Goal: Task Accomplishment & Management: Manage account settings

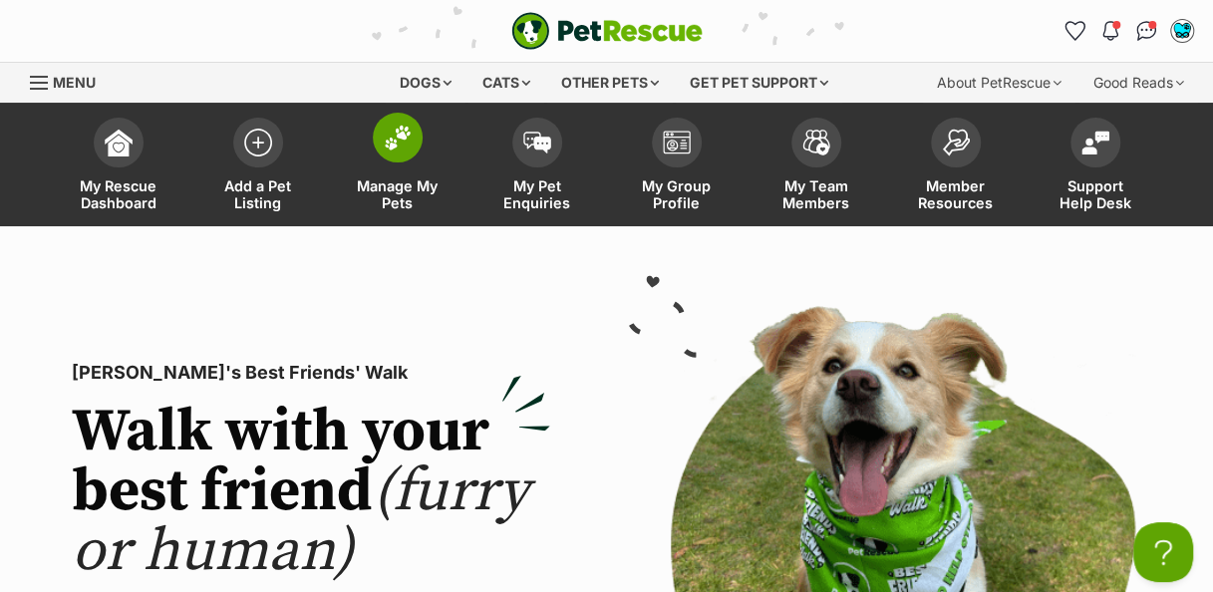
click at [403, 147] on img at bounding box center [398, 138] width 28 height 26
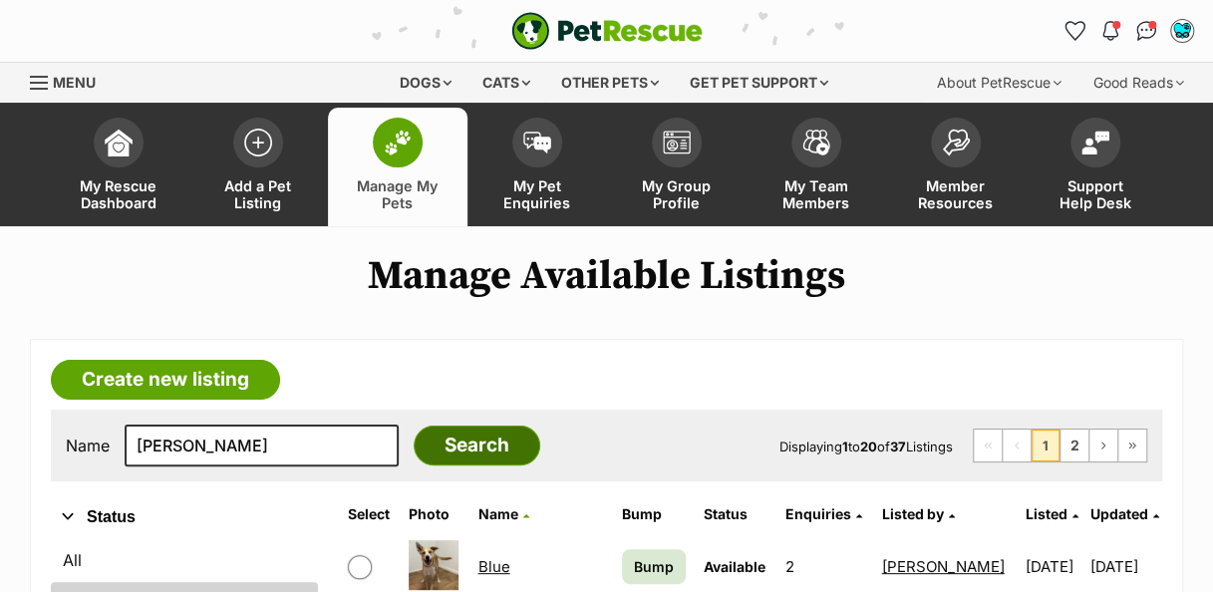
type input "[PERSON_NAME]"
click at [452, 455] on input "Search" at bounding box center [476, 445] width 127 height 40
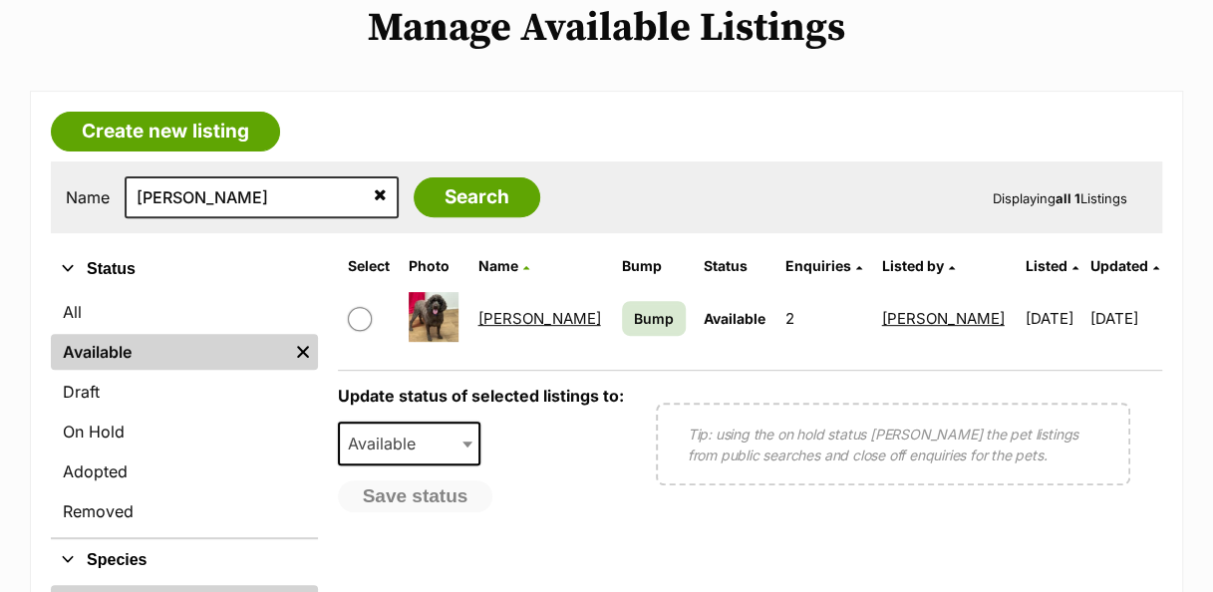
scroll to position [262, 0]
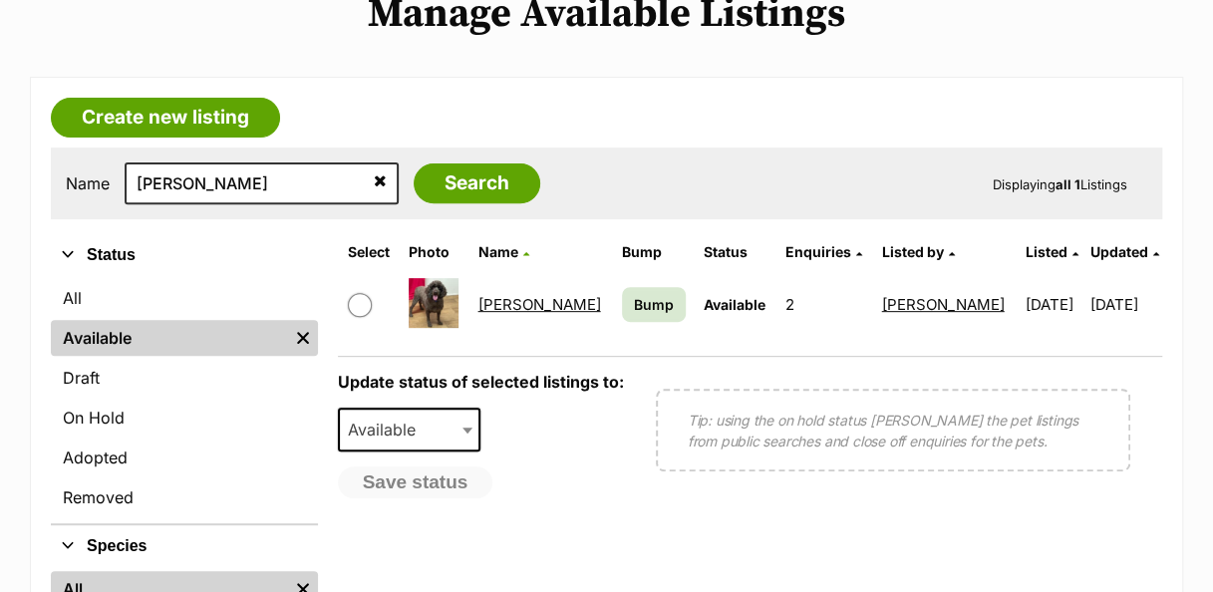
click at [367, 300] on input "checkbox" at bounding box center [360, 305] width 24 height 24
checkbox input "true"
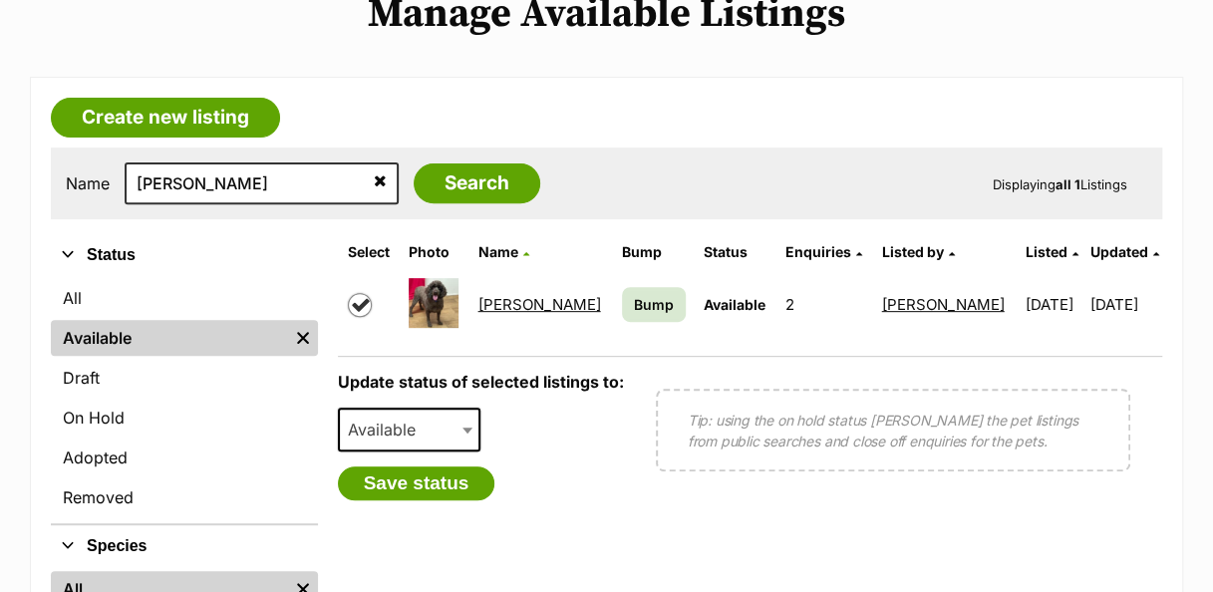
click at [466, 428] on b at bounding box center [467, 430] width 10 height 6
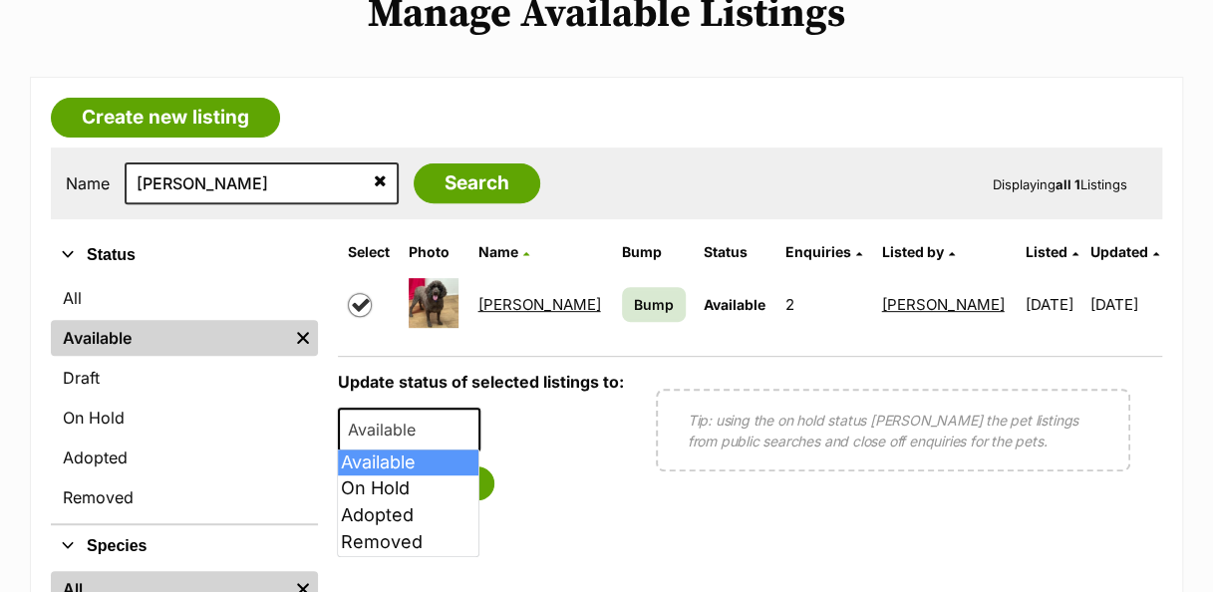
select select "rehomed"
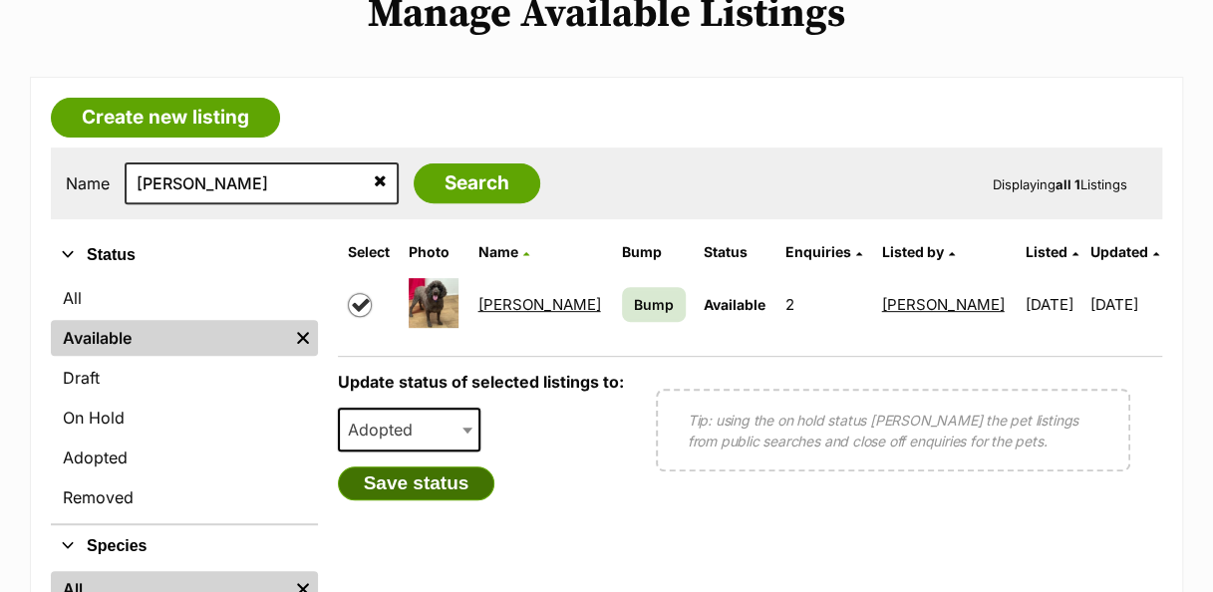
click at [466, 484] on button "Save status" at bounding box center [416, 483] width 157 height 34
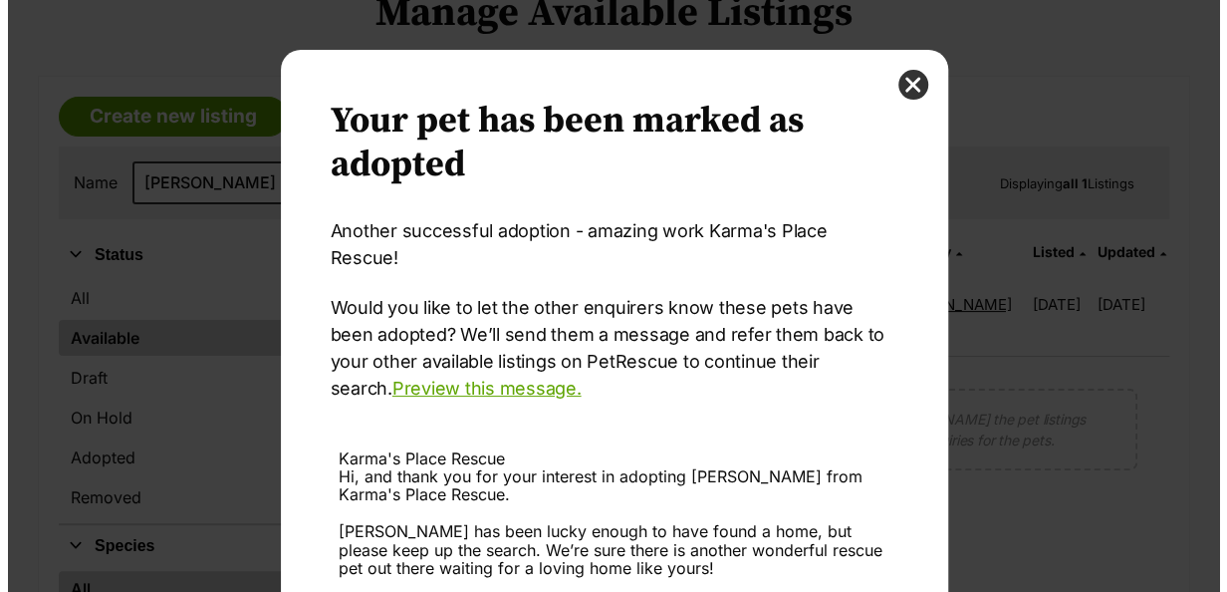
scroll to position [0, 0]
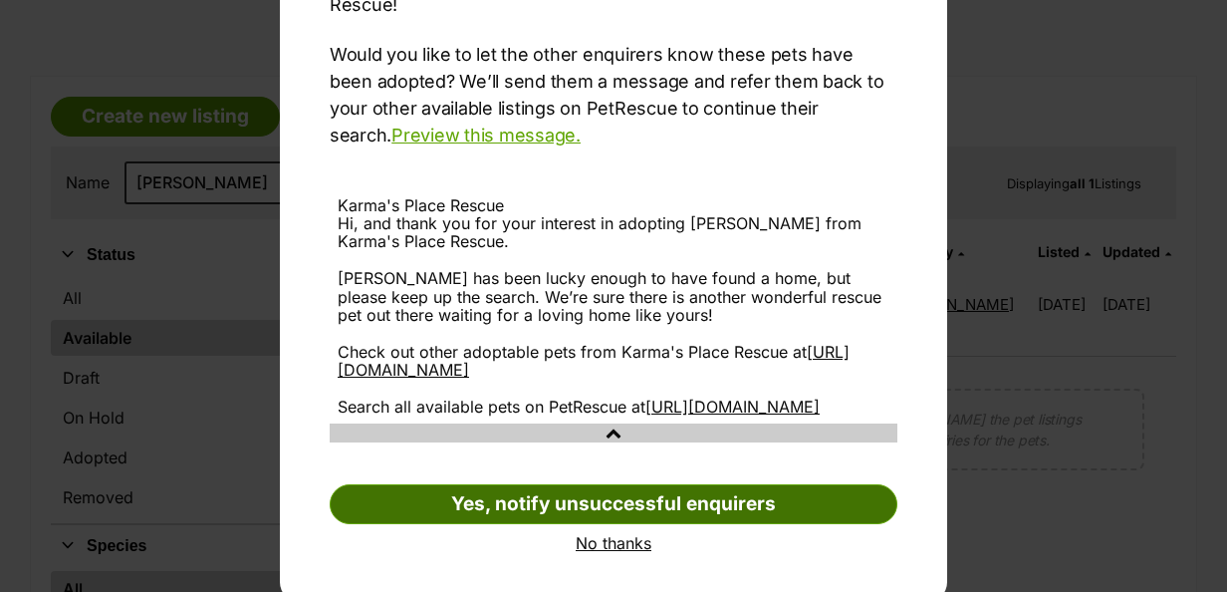
click at [685, 502] on link "Yes, notify unsuccessful enquirers" at bounding box center [614, 504] width 568 height 40
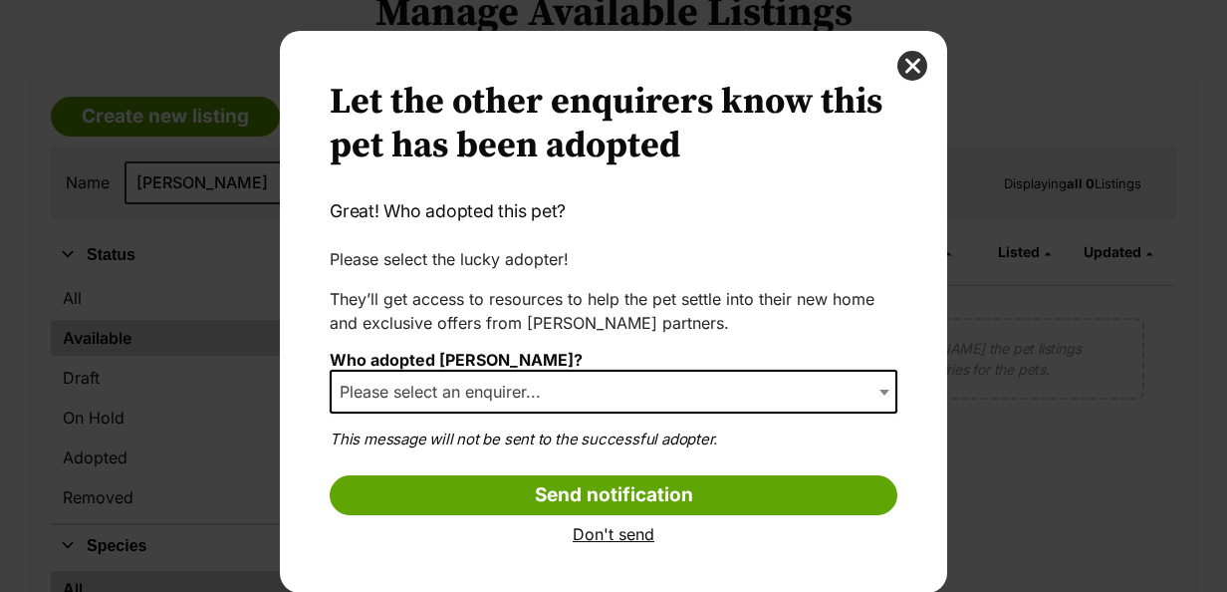
click at [877, 401] on span "Dialog Window - Close (Press escape to close)" at bounding box center [887, 392] width 20 height 44
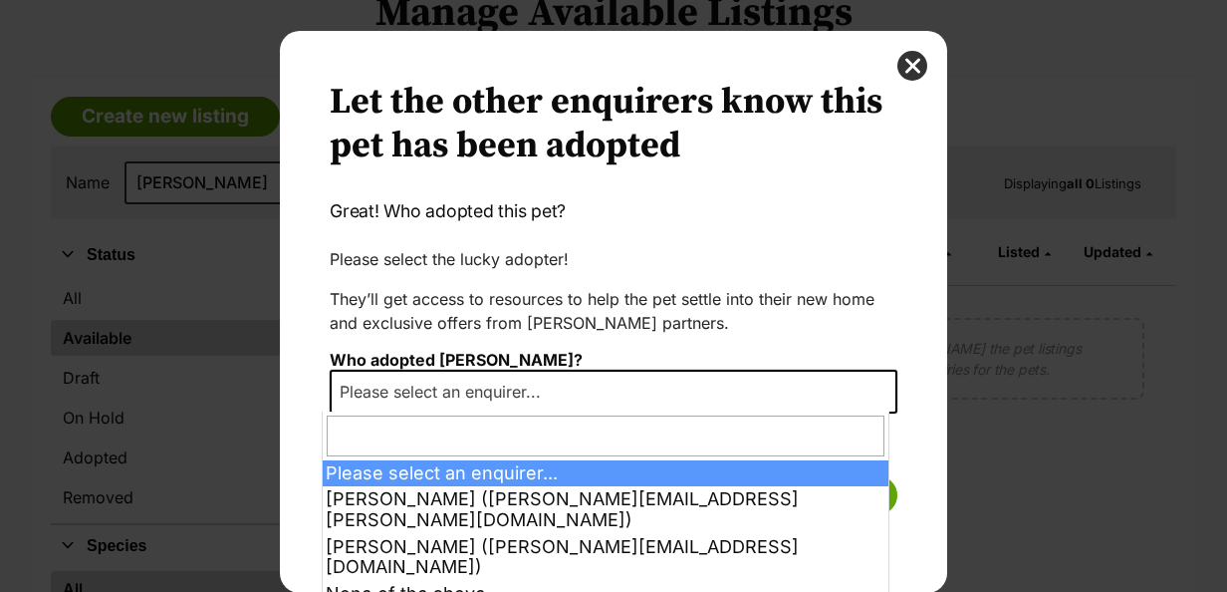
select select "1998909"
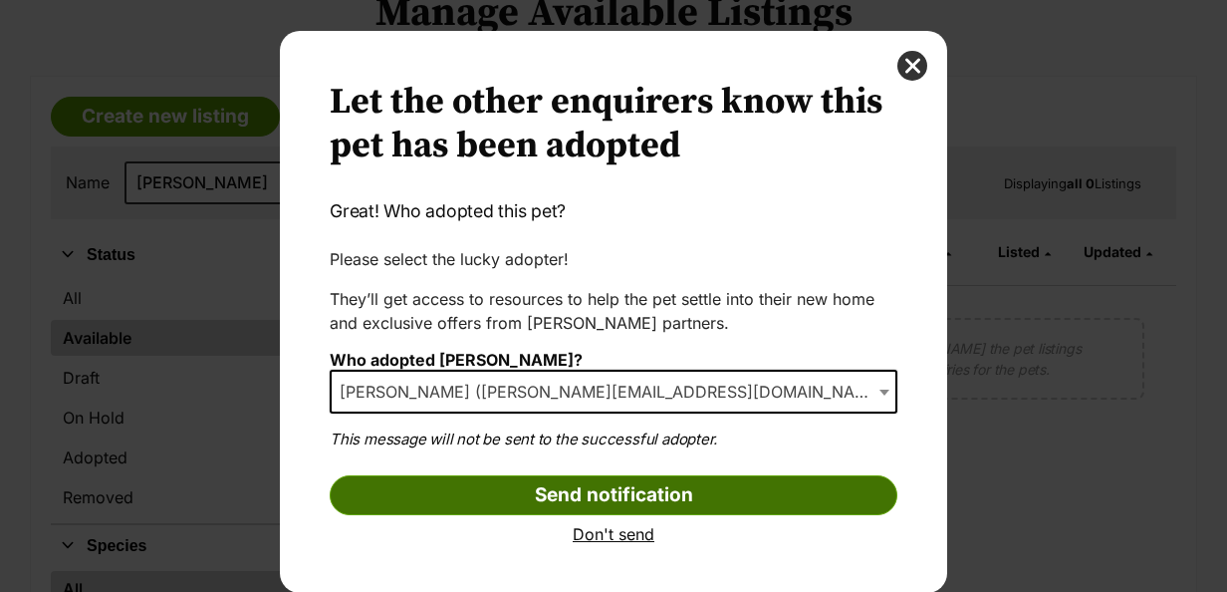
click at [616, 494] on input "Send notification" at bounding box center [614, 495] width 568 height 40
click at [618, 505] on input "Send notification" at bounding box center [614, 495] width 568 height 40
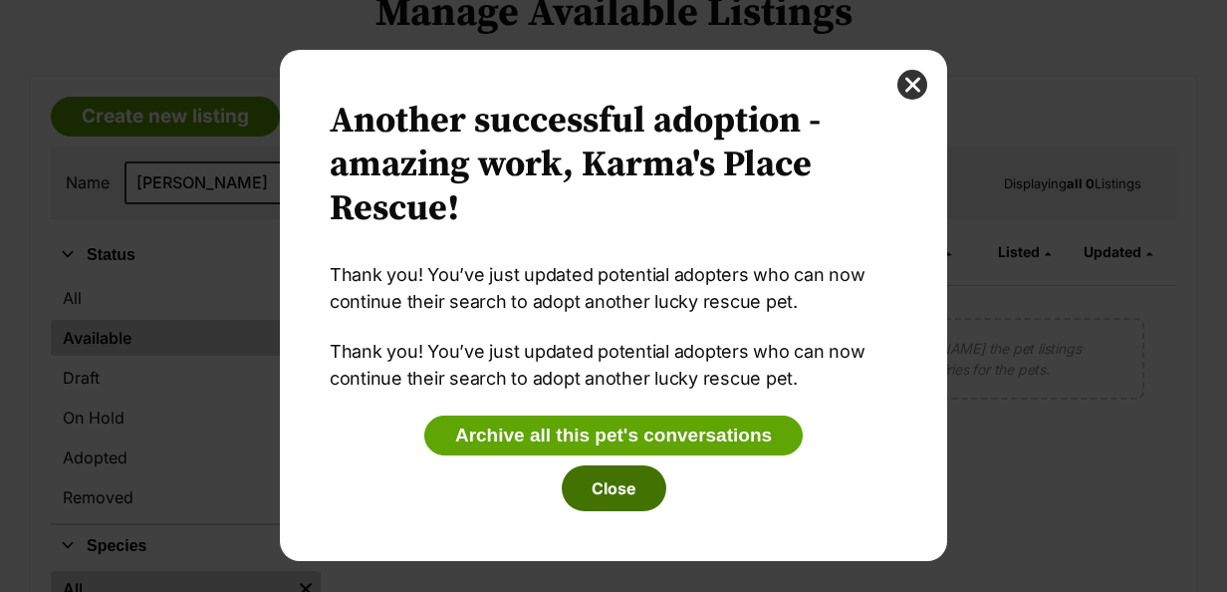
click at [622, 493] on button "Close" at bounding box center [614, 488] width 105 height 46
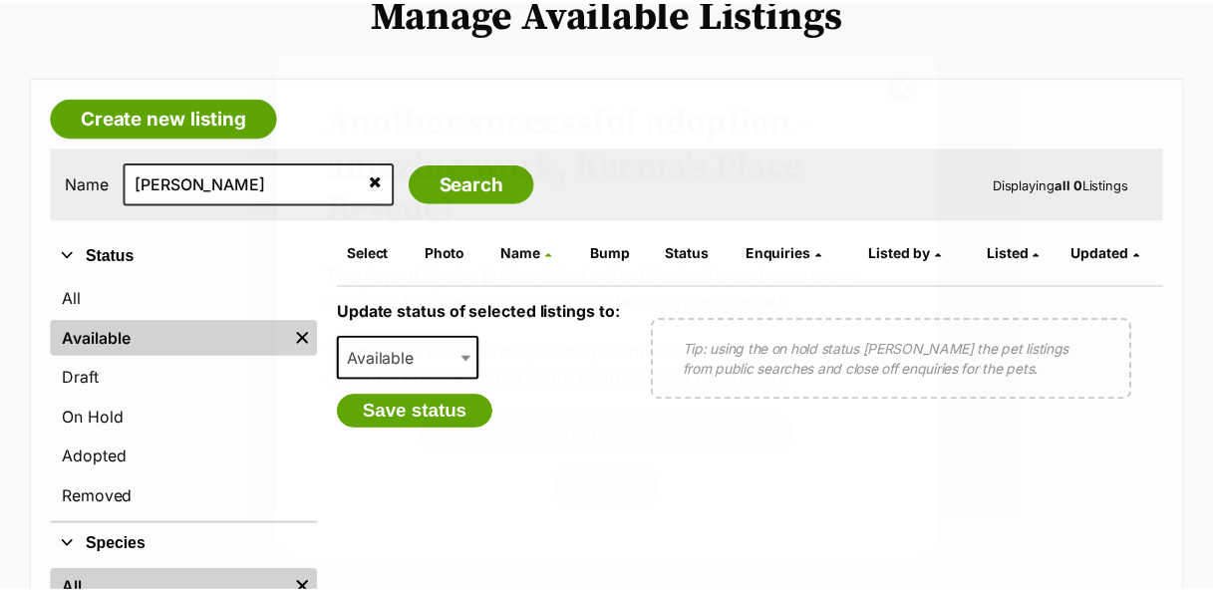
scroll to position [262, 0]
